Goal: Task Accomplishment & Management: Complete application form

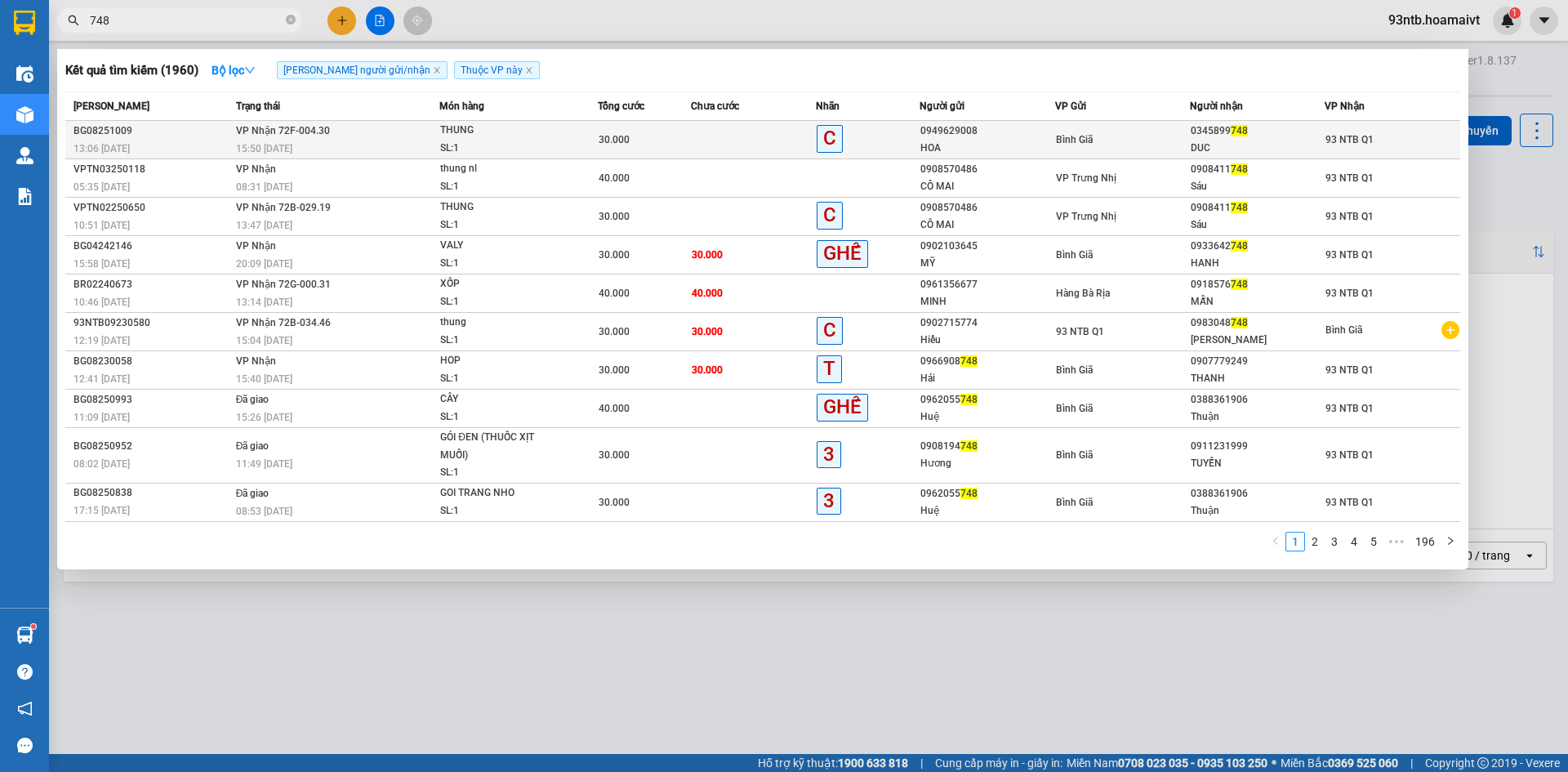
type input "748"
click at [1026, 147] on div "HOA" at bounding box center [987, 148] width 133 height 18
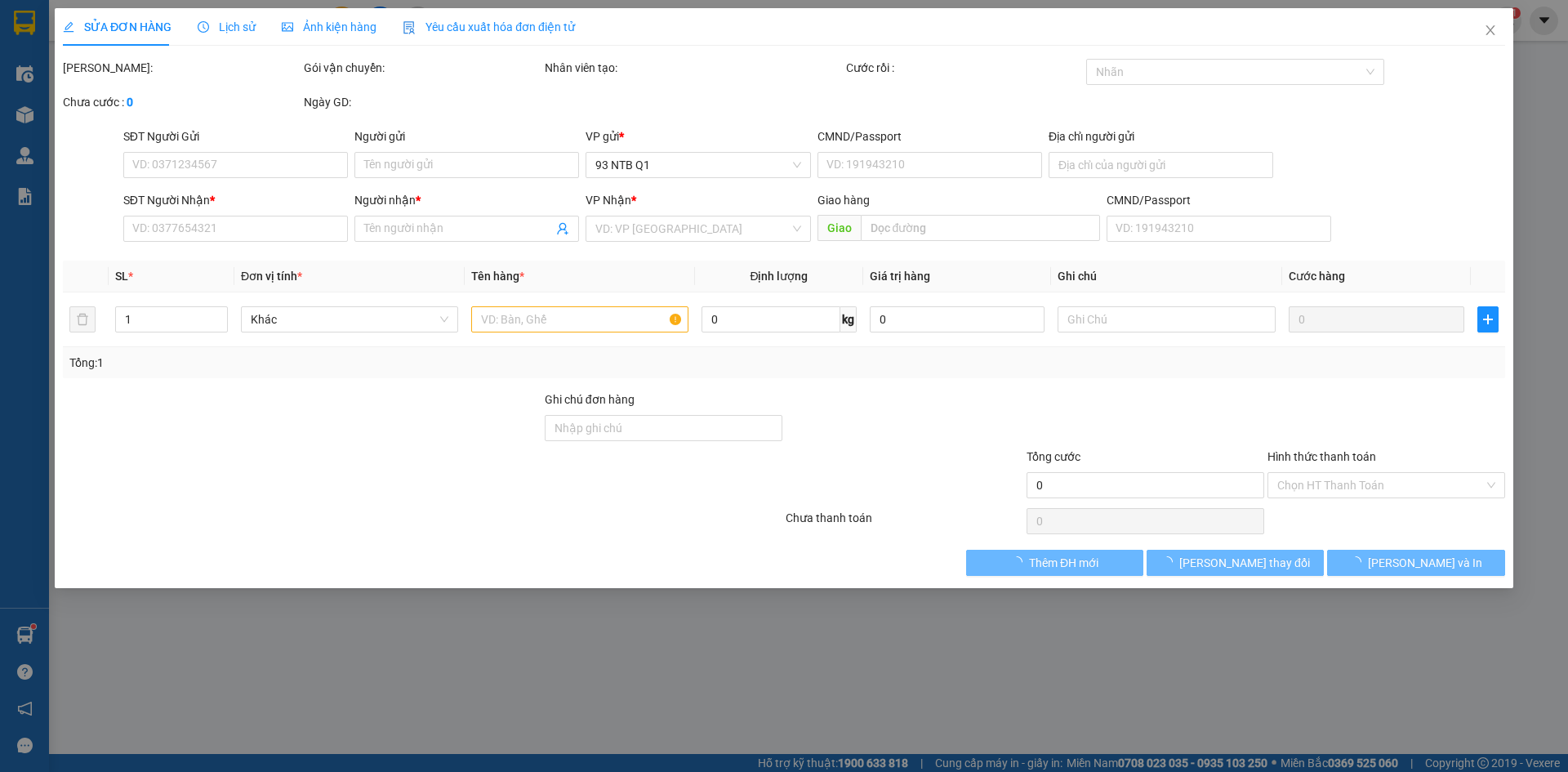
type input "0949629008"
type input "HOA"
type input "0345899748"
type input "DUC"
type input "30.000"
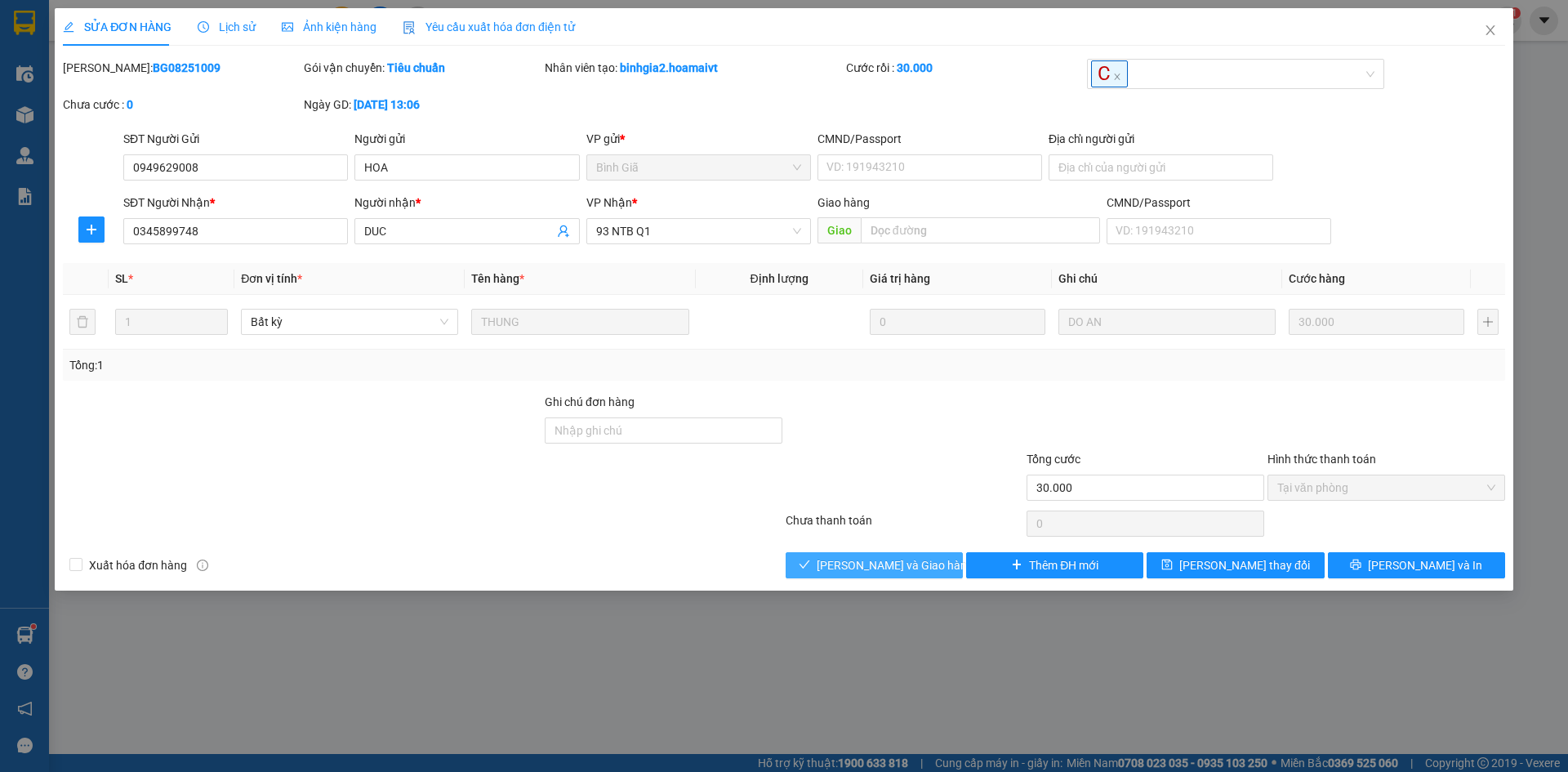
click at [909, 564] on span "[PERSON_NAME] và Giao hàng" at bounding box center [896, 564] width 157 height 18
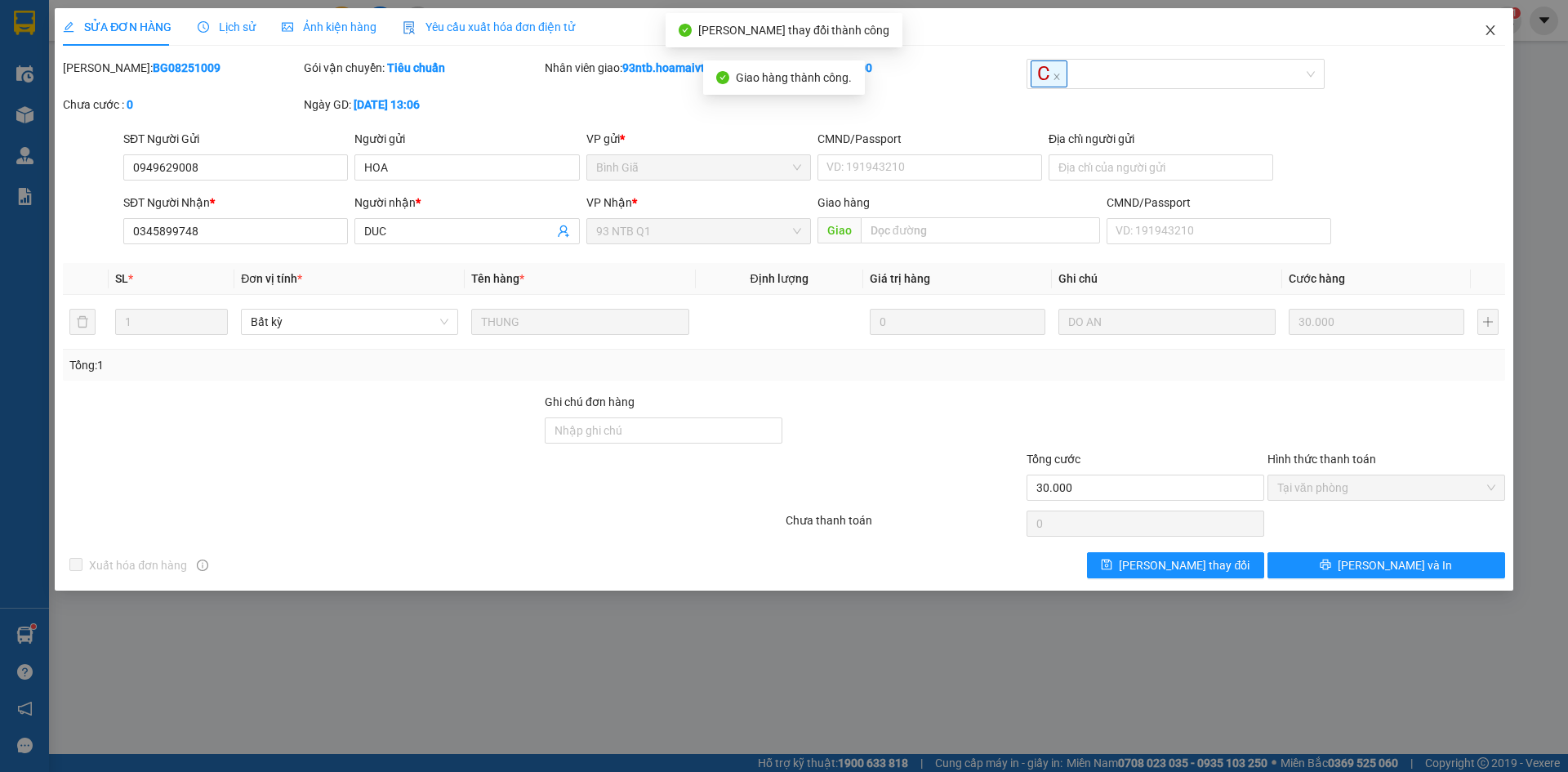
click at [1490, 30] on icon "close" at bounding box center [1491, 30] width 9 height 10
